Goal: Task Accomplishment & Management: Use online tool/utility

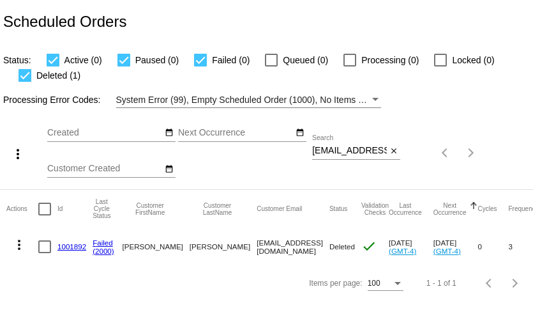
click at [345, 150] on input "ryannestable@gmail.com" at bounding box center [349, 151] width 75 height 10
paste input "svetlanagem"
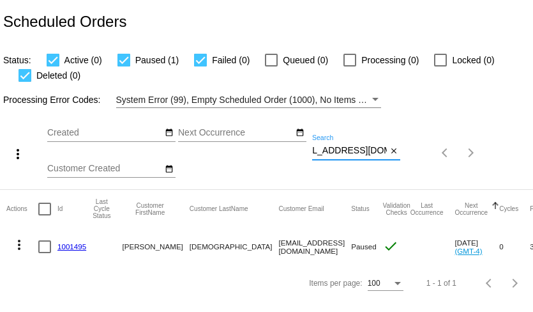
type input "[EMAIL_ADDRESS][DOMAIN_NAME]"
click at [18, 245] on mat-icon "more_vert" at bounding box center [18, 244] width 15 height 15
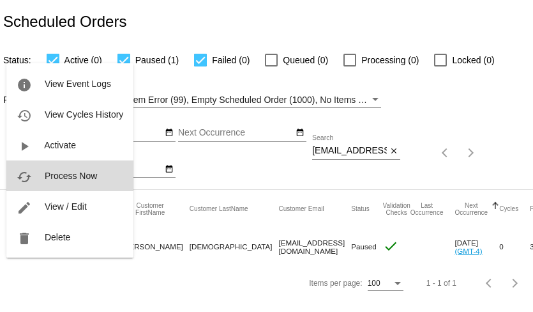
click at [59, 178] on span "Process Now" at bounding box center [71, 175] width 52 height 10
